Goal: Information Seeking & Learning: Learn about a topic

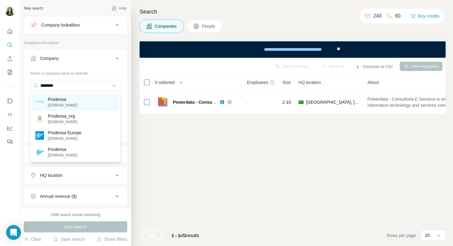
type input "********"
click at [72, 98] on p "Prodensa" at bounding box center [63, 99] width 30 height 6
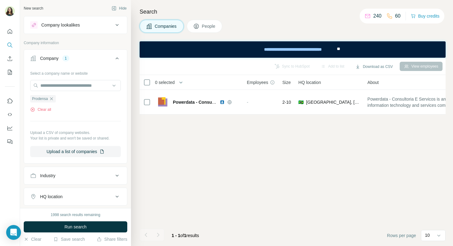
scroll to position [25, 0]
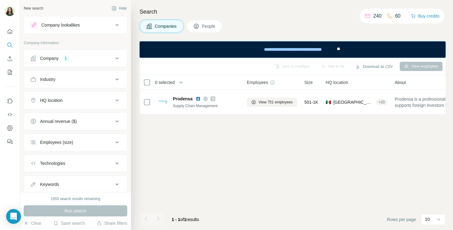
scroll to position [18, 0]
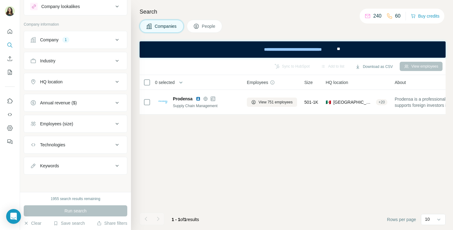
click at [84, 85] on button "HQ location" at bounding box center [75, 81] width 103 height 15
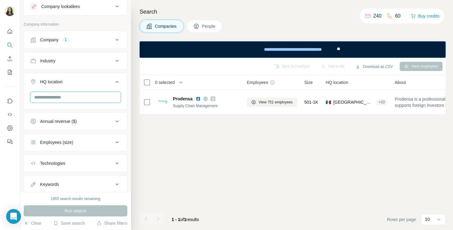
click at [61, 98] on input "text" at bounding box center [75, 97] width 91 height 11
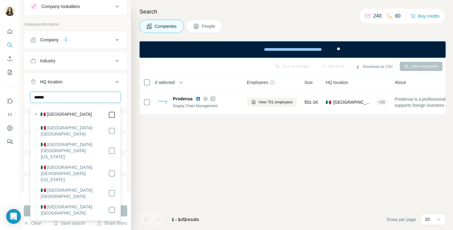
type input "******"
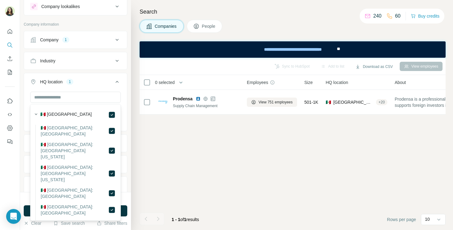
click at [112, 83] on div "HQ location 1" at bounding box center [71, 82] width 83 height 6
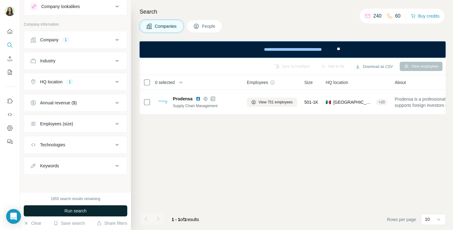
click at [81, 210] on span "Run search" at bounding box center [75, 210] width 22 height 6
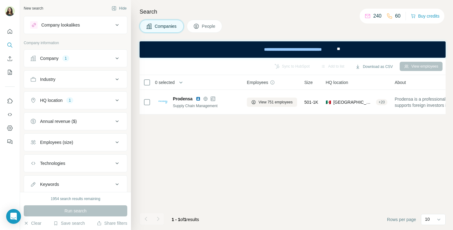
click at [71, 102] on div "1" at bounding box center [69, 100] width 7 height 6
click at [72, 129] on icon "button" at bounding box center [74, 129] width 5 height 5
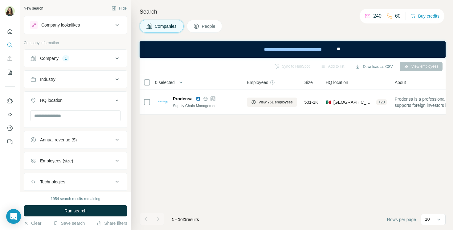
click at [96, 60] on div "Company 1" at bounding box center [71, 58] width 83 height 6
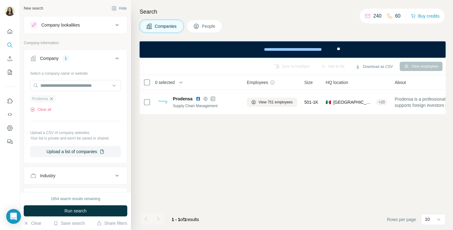
click at [52, 99] on icon "button" at bounding box center [51, 98] width 5 height 5
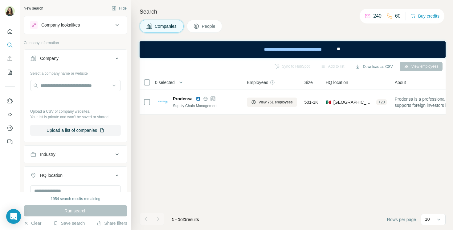
click at [57, 29] on button "Company lookalikes" at bounding box center [75, 25] width 103 height 15
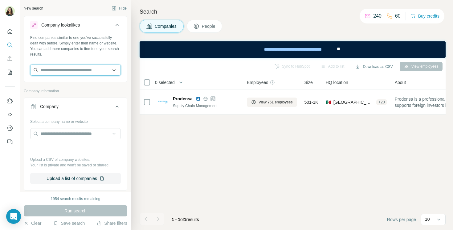
click at [63, 70] on input "text" at bounding box center [75, 69] width 91 height 11
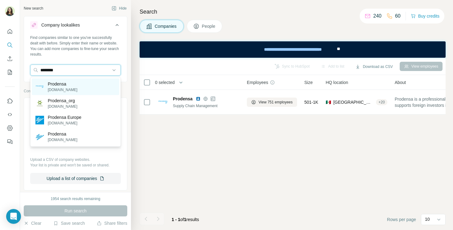
type input "********"
click at [69, 87] on p "Prodensa" at bounding box center [63, 84] width 30 height 6
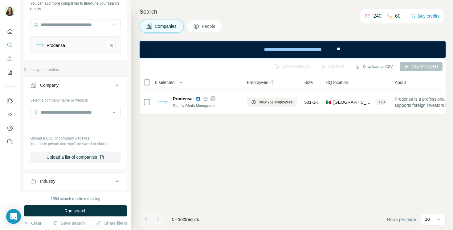
scroll to position [119, 0]
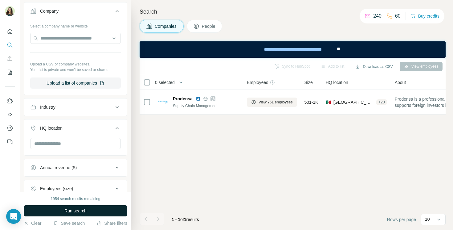
click at [76, 209] on span "Run search" at bounding box center [75, 210] width 22 height 6
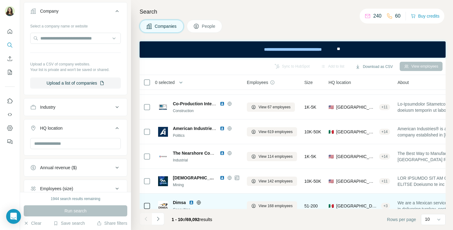
scroll to position [10, 0]
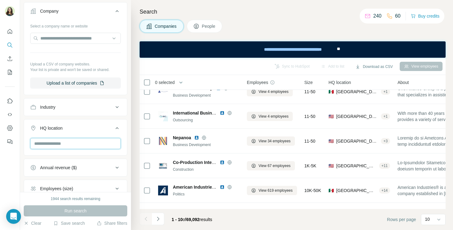
click at [67, 144] on input "text" at bounding box center [75, 143] width 91 height 11
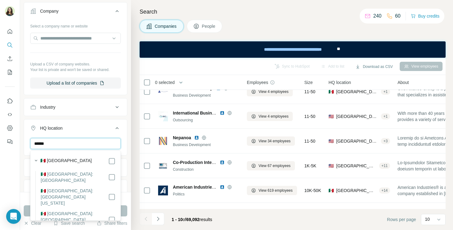
type input "******"
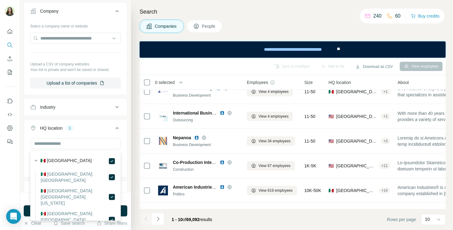
click at [104, 126] on div "HQ location 1" at bounding box center [71, 128] width 83 height 6
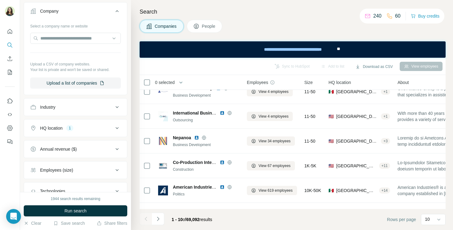
scroll to position [165, 0]
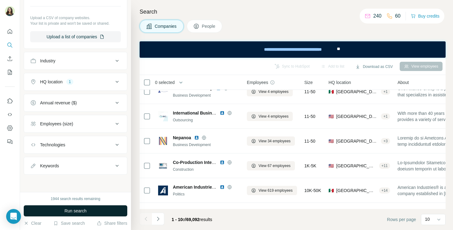
click at [95, 209] on button "Run search" at bounding box center [76, 210] width 104 height 11
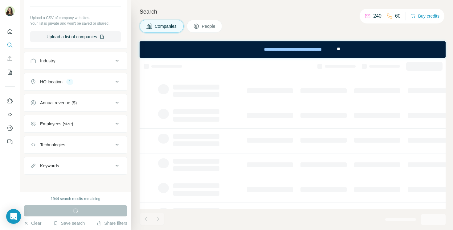
scroll to position [0, 0]
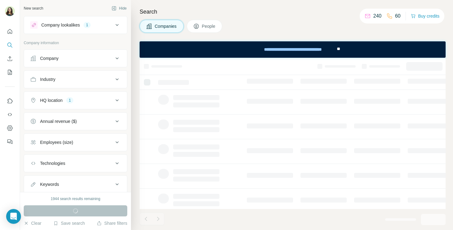
click at [113, 103] on icon at bounding box center [116, 99] width 7 height 7
click at [72, 128] on icon "button" at bounding box center [74, 129] width 5 height 5
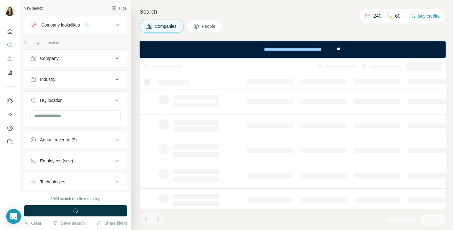
click at [114, 27] on icon at bounding box center [116, 24] width 7 height 7
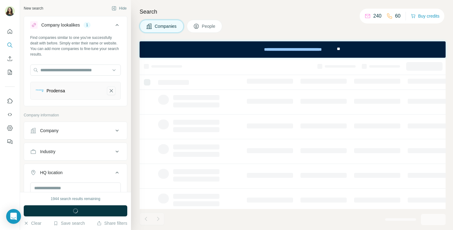
click at [111, 91] on icon "Prodensa-remove-button" at bounding box center [111, 90] width 3 height 3
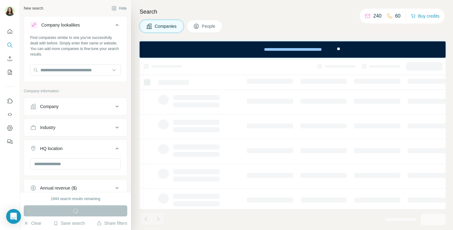
click at [78, 106] on div "Company" at bounding box center [71, 106] width 83 height 6
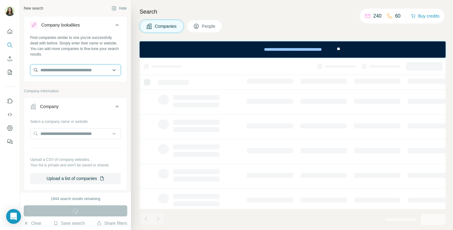
click at [59, 72] on input "text" at bounding box center [75, 69] width 91 height 11
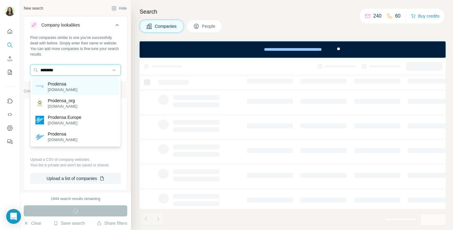
type input "********"
click at [67, 87] on p "prodensa.com" at bounding box center [63, 90] width 30 height 6
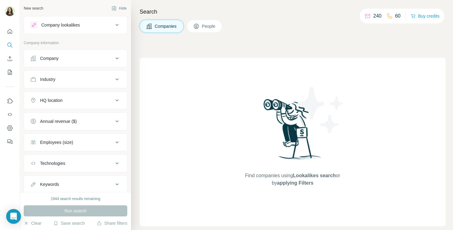
click at [76, 27] on div "Company lookalikes" at bounding box center [60, 25] width 39 height 6
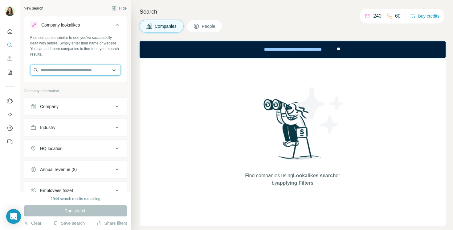
click at [63, 70] on input "text" at bounding box center [75, 69] width 91 height 11
